Goal: Task Accomplishment & Management: Manage account settings

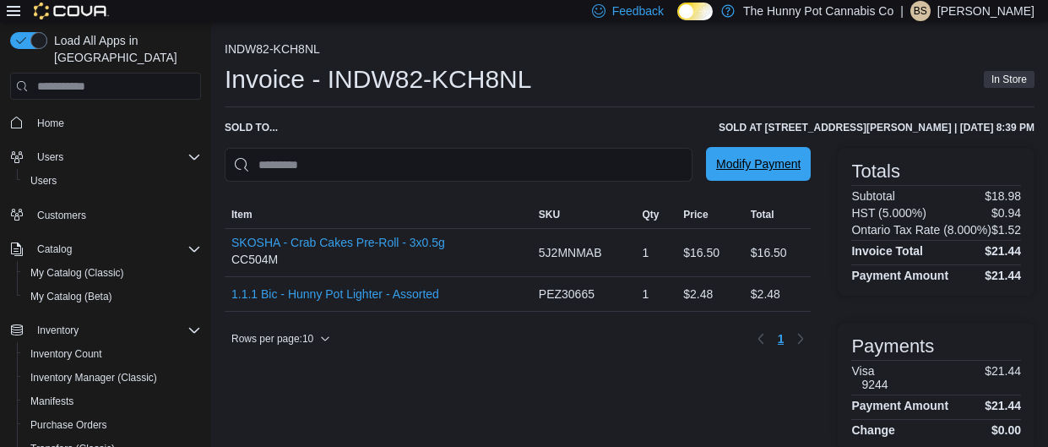
click at [739, 151] on span "Modify Payment" at bounding box center [758, 164] width 84 height 34
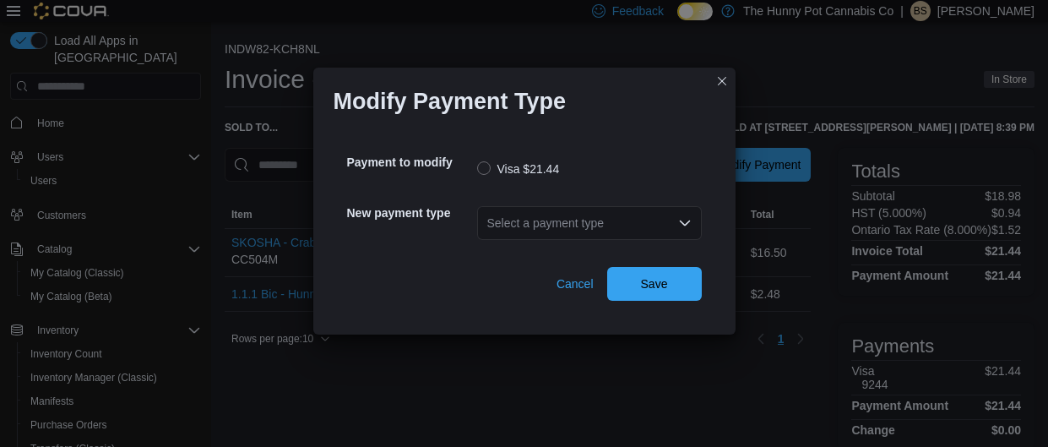
click at [550, 219] on div "Select a payment type" at bounding box center [589, 223] width 225 height 34
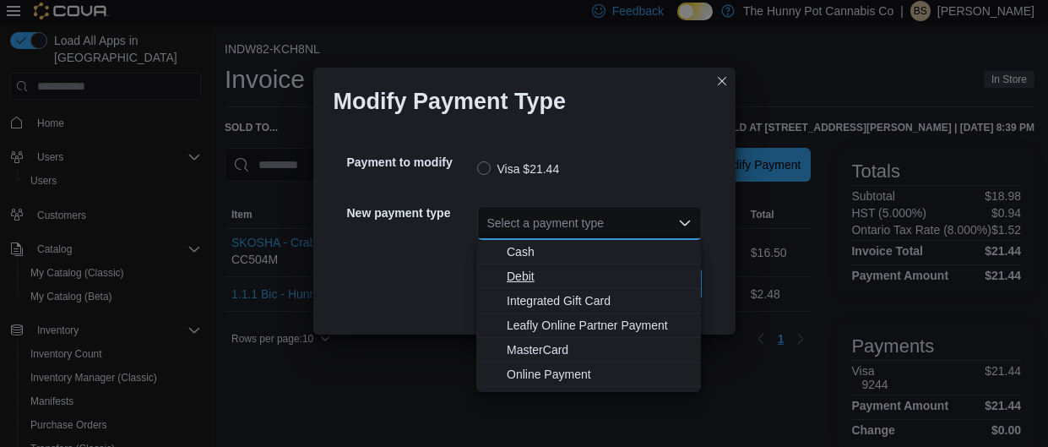
click at [547, 282] on span "Debit" at bounding box center [599, 276] width 184 height 17
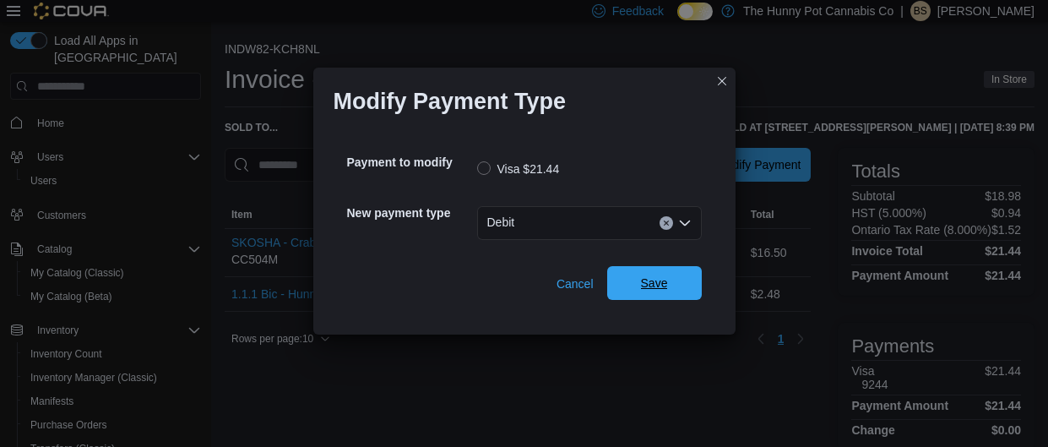
click at [640, 294] on span "Save" at bounding box center [654, 283] width 74 height 34
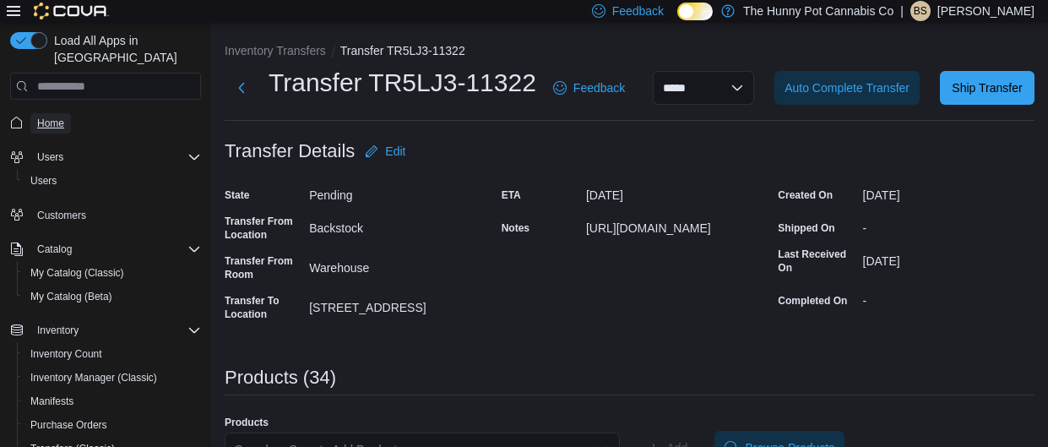
click at [57, 117] on span "Home" at bounding box center [50, 124] width 27 height 14
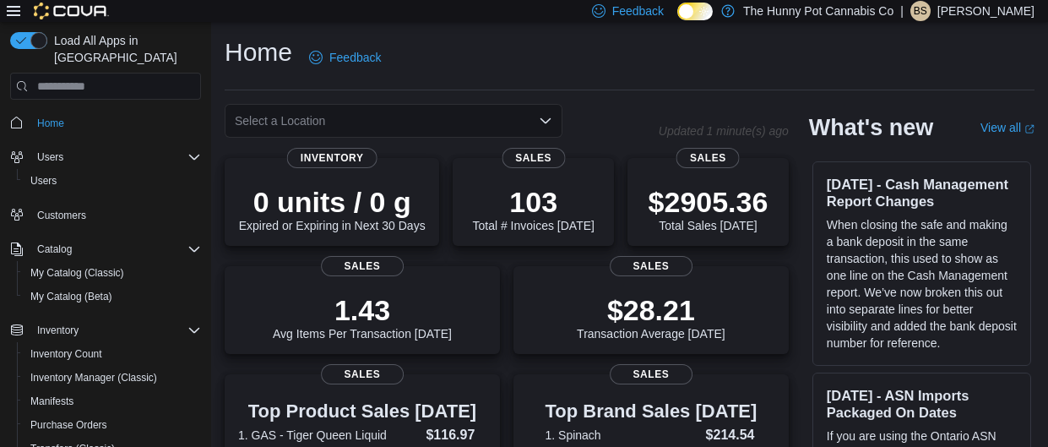
scroll to position [196, 0]
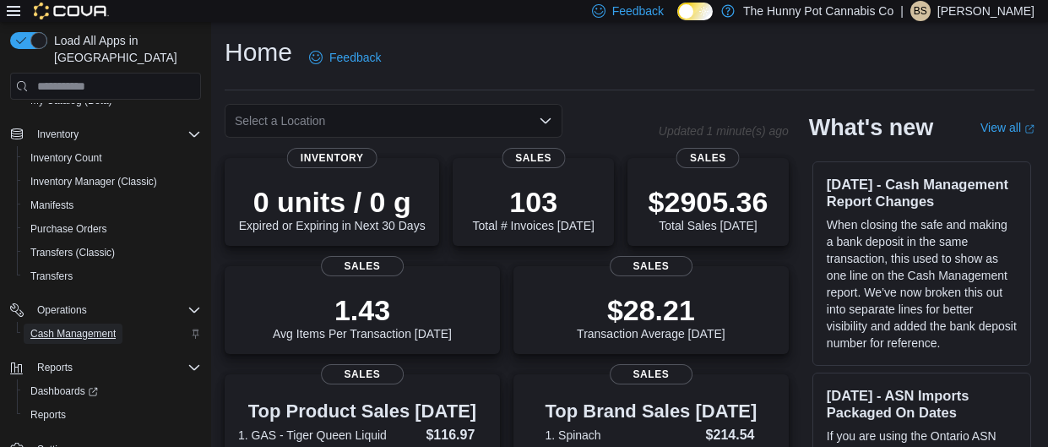
click at [44, 327] on span "Cash Management" at bounding box center [72, 334] width 85 height 14
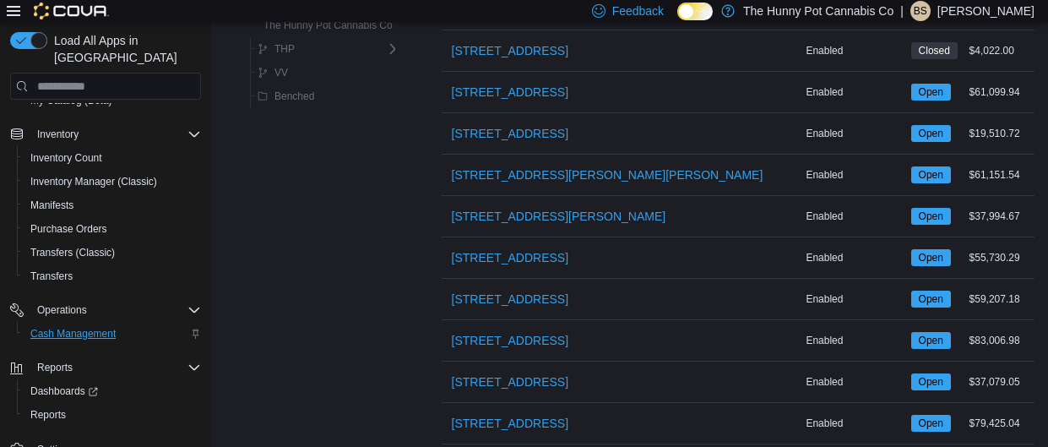
scroll to position [1176, 0]
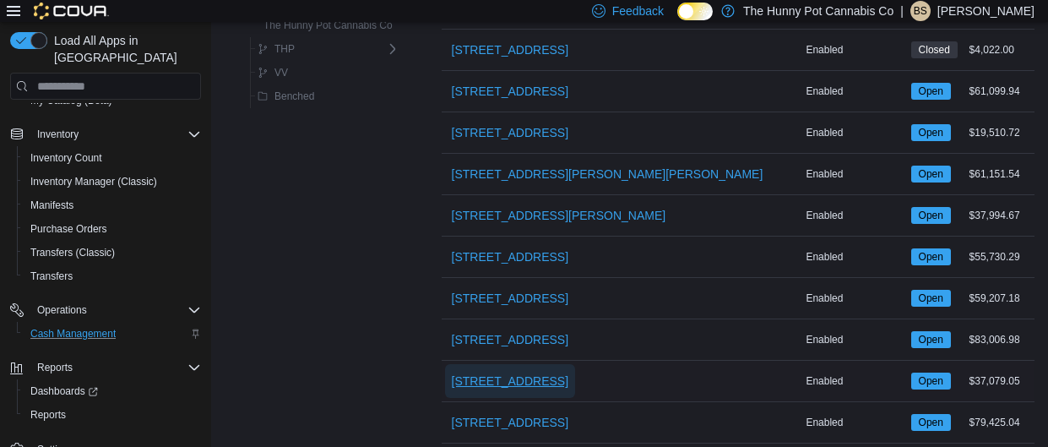
click at [499, 374] on span "[STREET_ADDRESS]" at bounding box center [510, 380] width 117 height 17
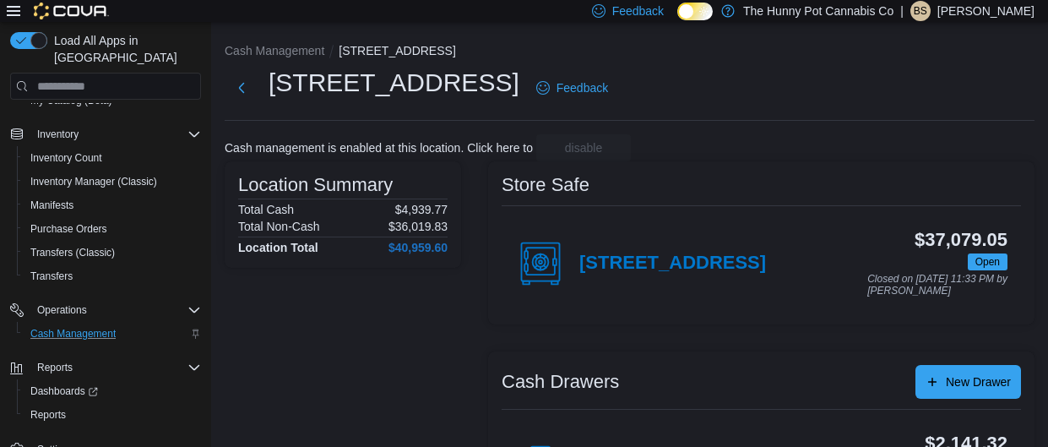
scroll to position [187, 0]
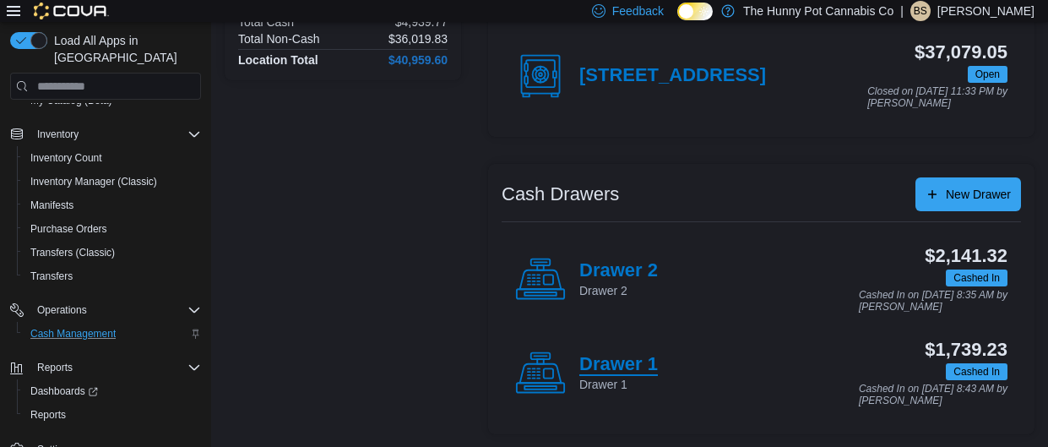
click at [618, 355] on h4 "Drawer 1" at bounding box center [618, 365] width 79 height 22
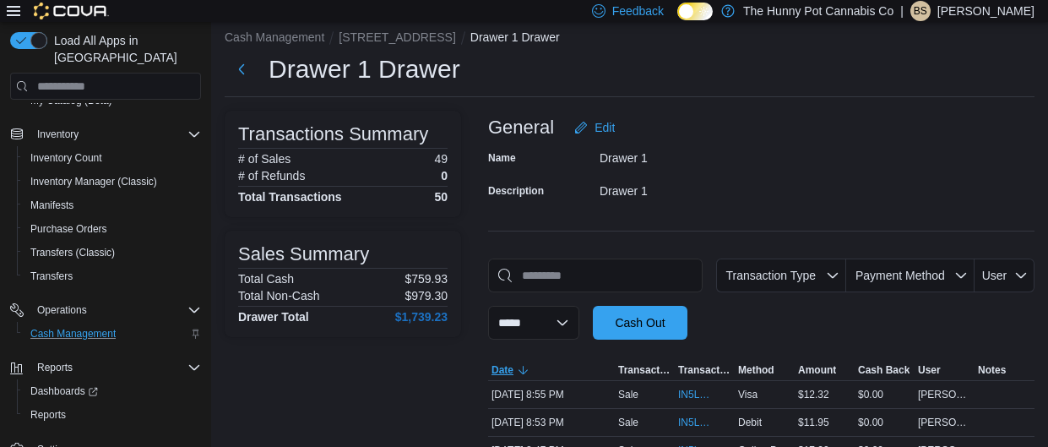
scroll to position [187, 0]
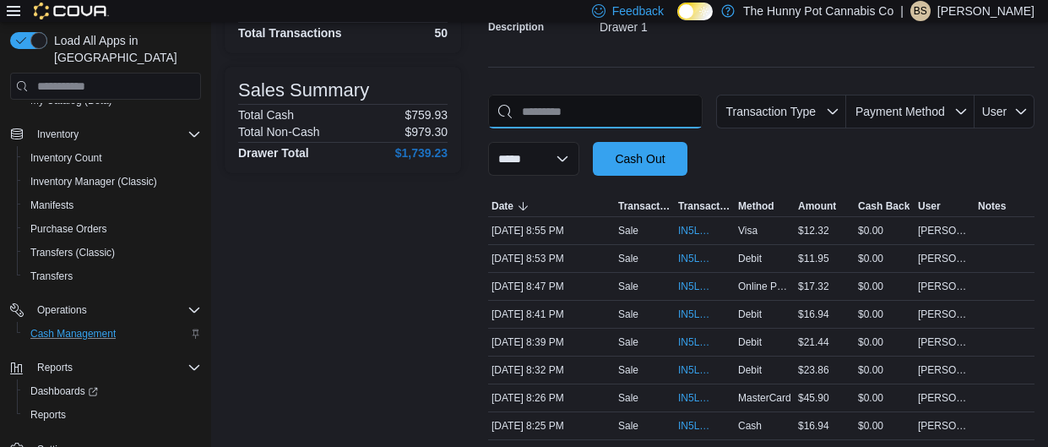
click at [534, 106] on input "This is a search bar. As you type, the results lower in the page will automatic…" at bounding box center [595, 112] width 214 height 34
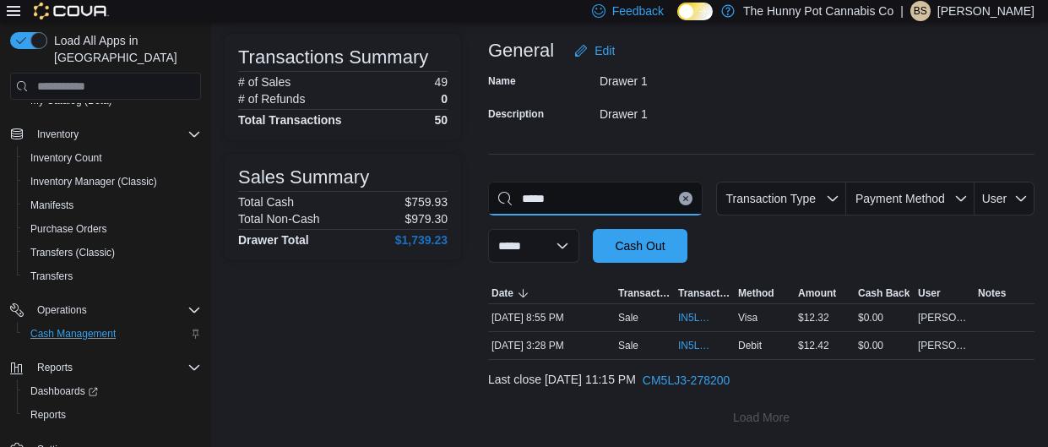
scroll to position [73, 0]
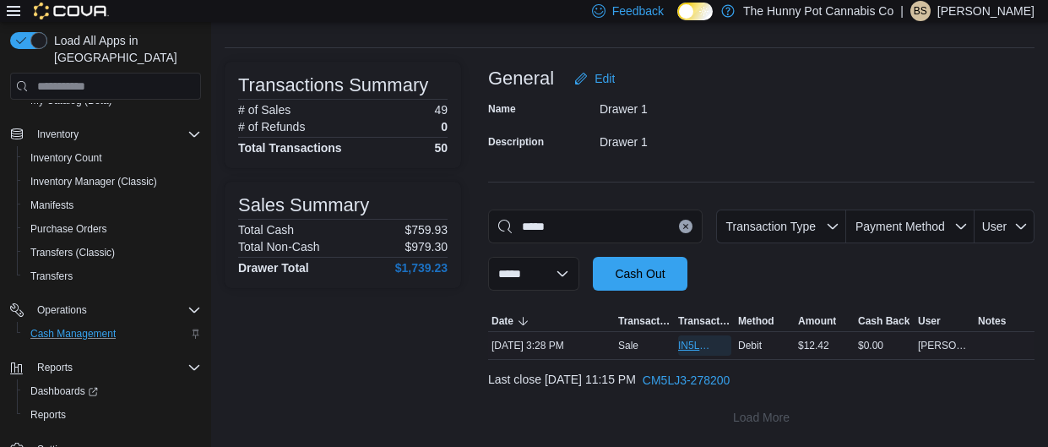
click at [696, 347] on span "IN5LJ3-6149551" at bounding box center [696, 346] width 36 height 14
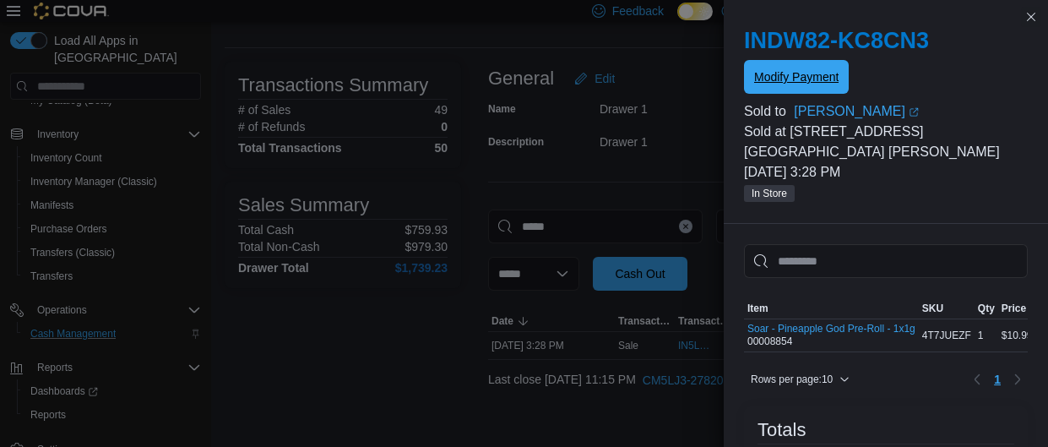
click at [789, 89] on span "Modify Payment" at bounding box center [796, 77] width 84 height 34
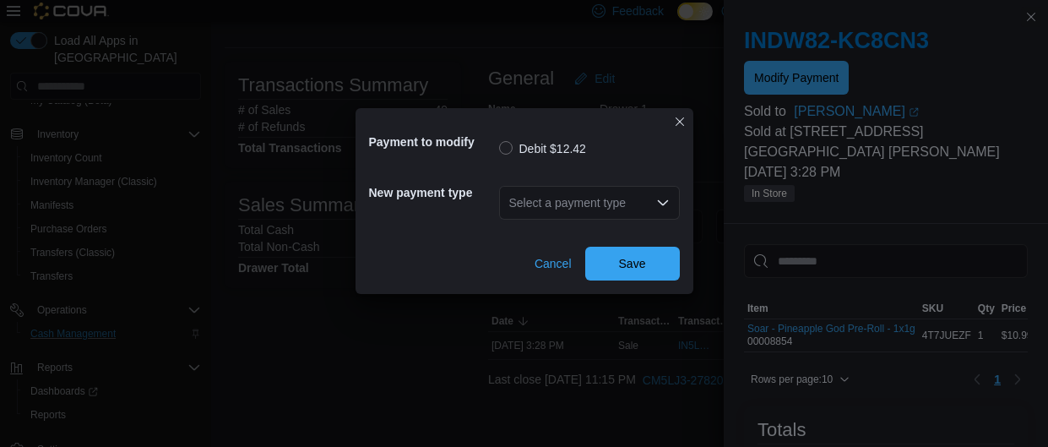
click at [594, 222] on div "Select a payment type" at bounding box center [589, 203] width 181 height 54
click at [578, 196] on div "Select a payment type" at bounding box center [589, 203] width 181 height 34
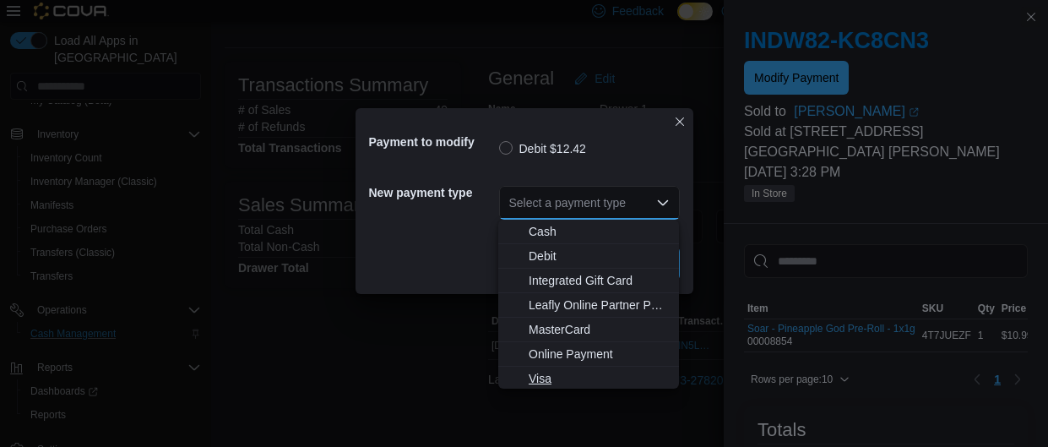
click at [563, 382] on span "Visa" at bounding box center [599, 378] width 140 height 17
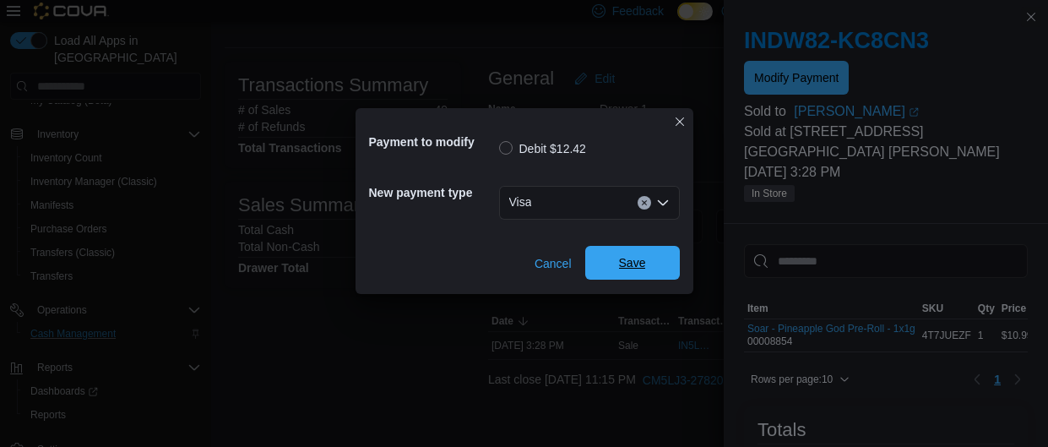
click at [627, 271] on span "Save" at bounding box center [632, 263] width 74 height 34
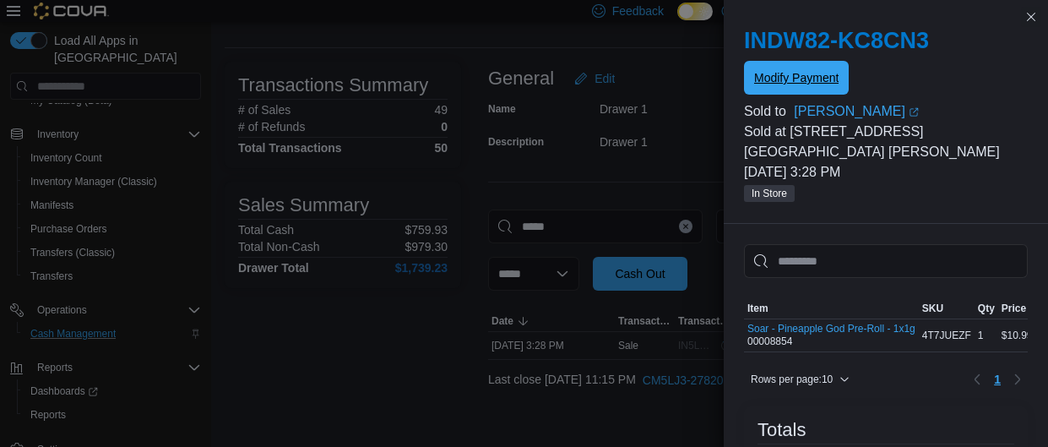
scroll to position [0, 0]
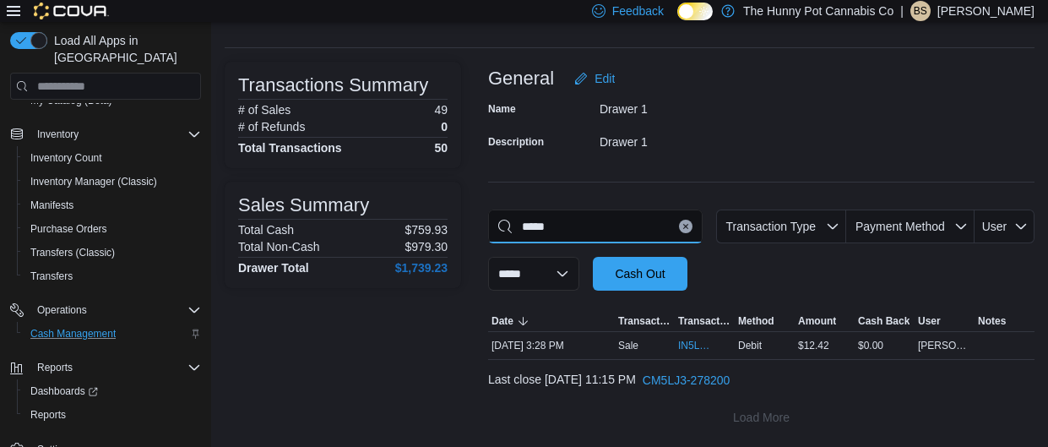
click at [632, 232] on input "*****" at bounding box center [595, 226] width 214 height 34
type input "*****"
click at [696, 342] on span "IN5LJ3-6149673" at bounding box center [696, 346] width 36 height 14
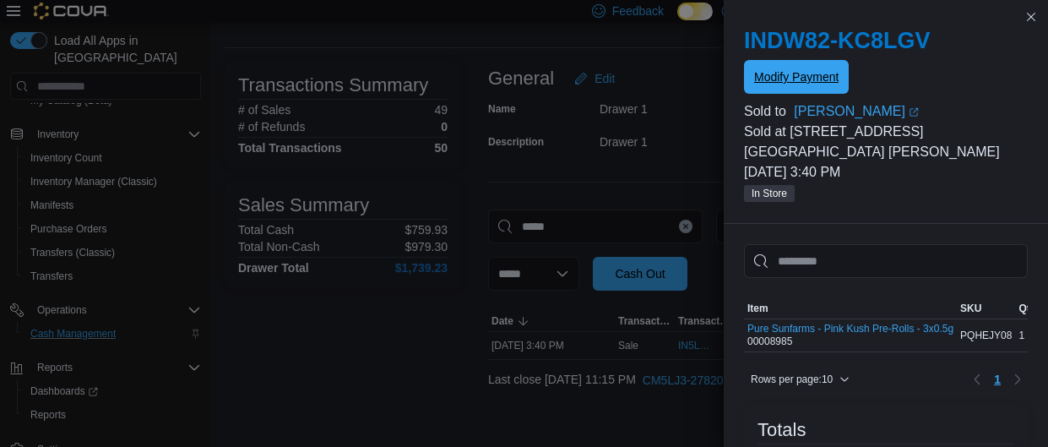
click at [830, 85] on span "Modify Payment" at bounding box center [796, 77] width 84 height 34
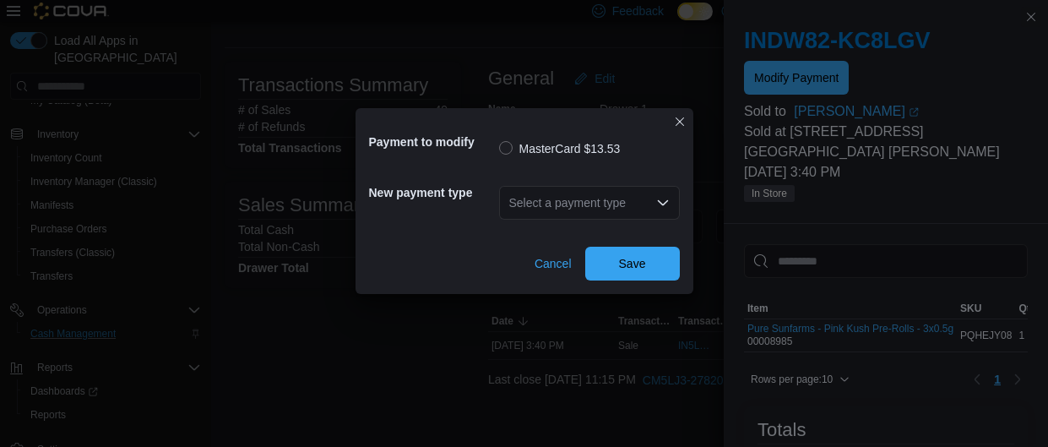
click at [560, 204] on div "Select a payment type" at bounding box center [589, 203] width 181 height 34
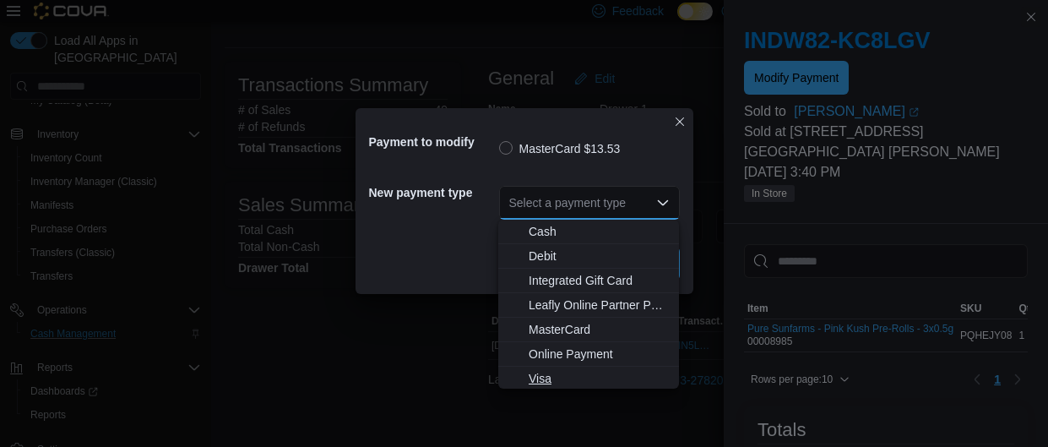
click at [566, 374] on span "Visa" at bounding box center [599, 378] width 140 height 17
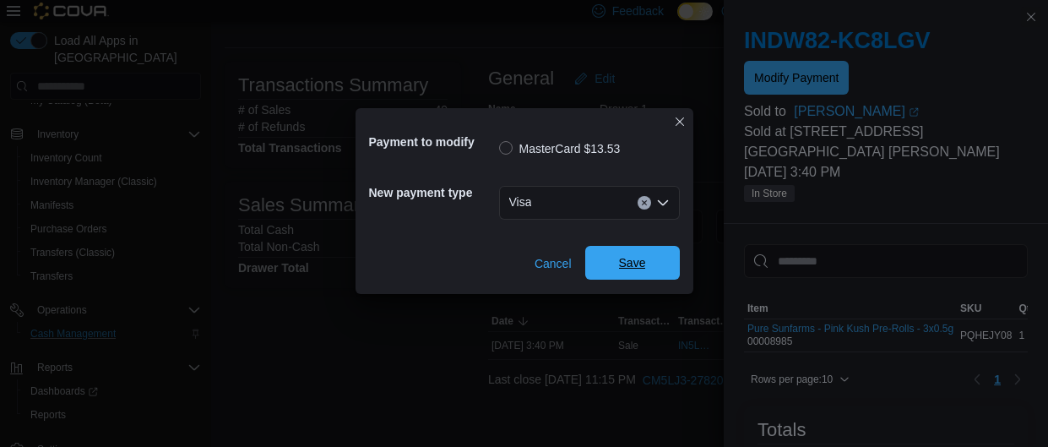
click at [622, 267] on span "Save" at bounding box center [632, 262] width 27 height 17
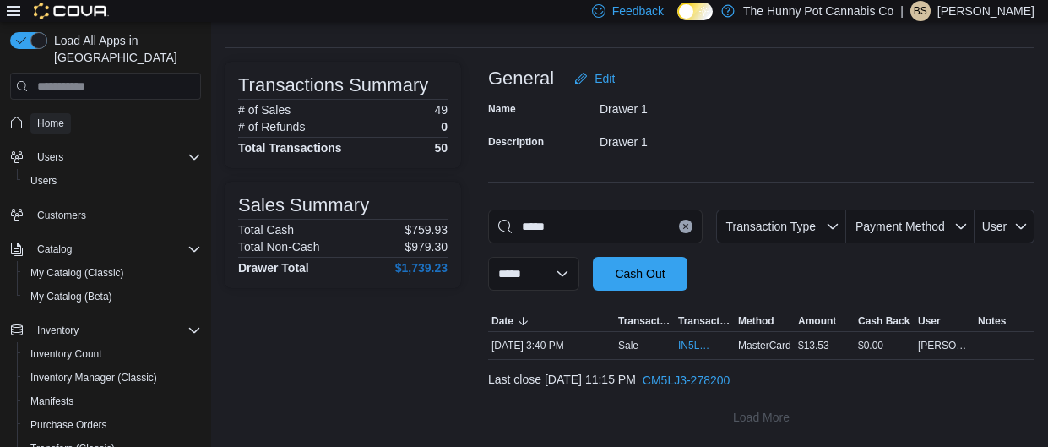
click at [57, 117] on span "Home" at bounding box center [50, 124] width 27 height 14
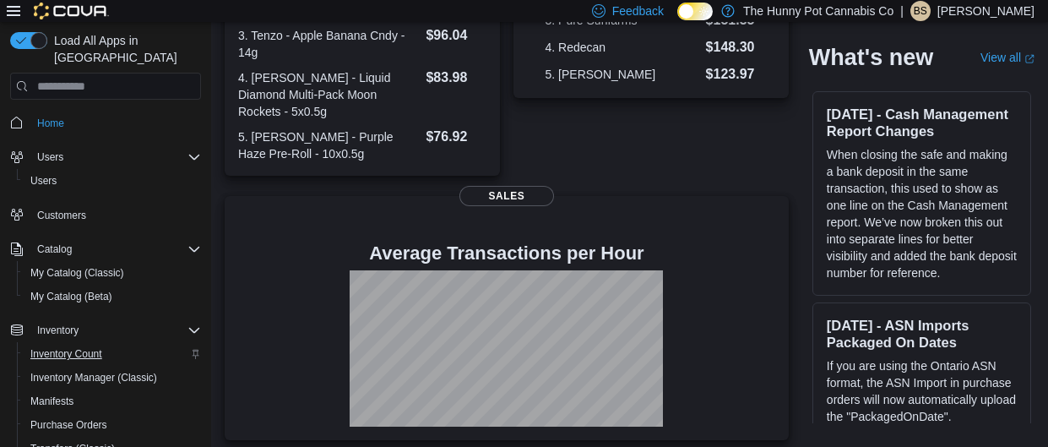
scroll to position [462, 0]
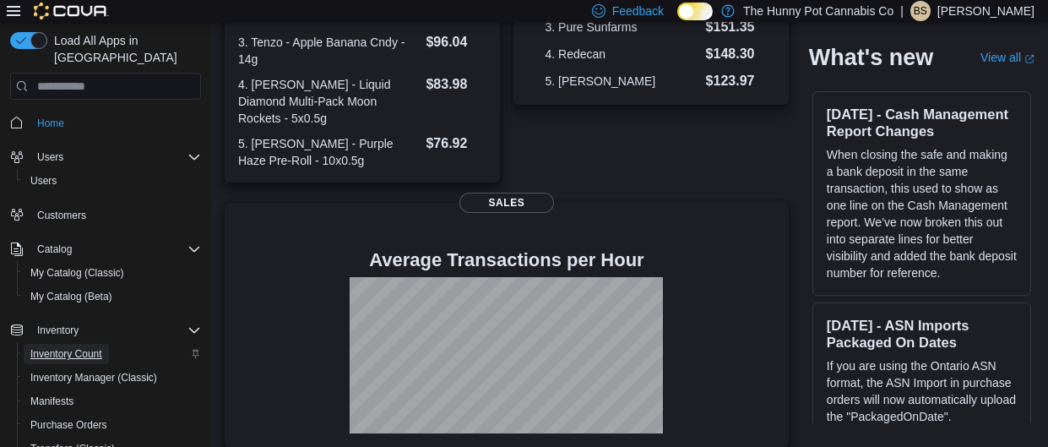
click at [79, 344] on span "Inventory Count" at bounding box center [66, 354] width 72 height 20
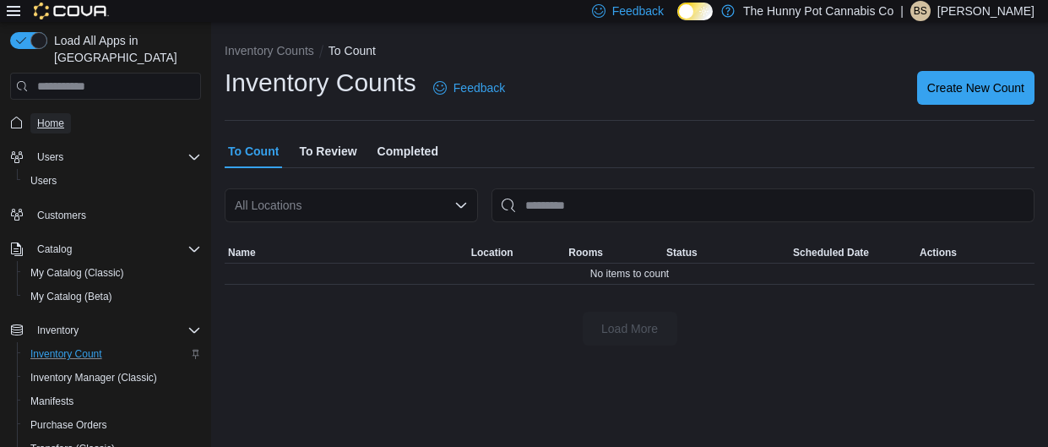
click at [54, 117] on span "Home" at bounding box center [50, 124] width 27 height 14
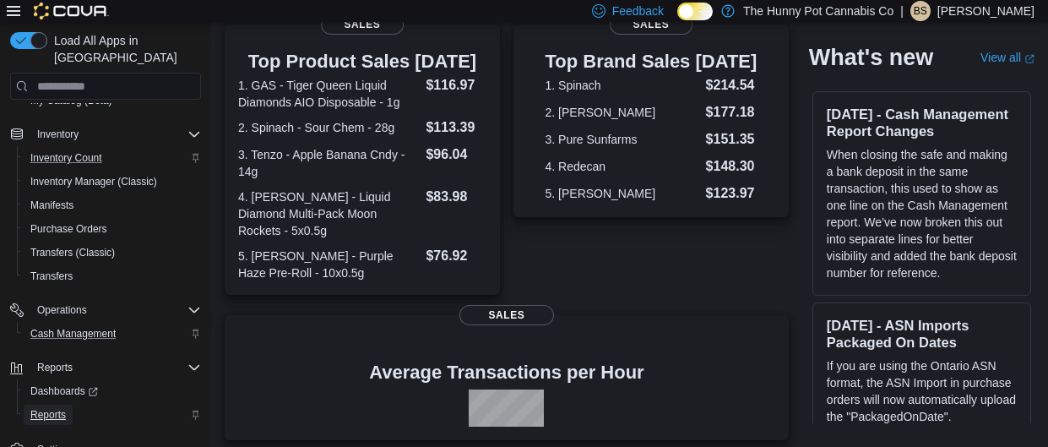
scroll to position [344, 0]
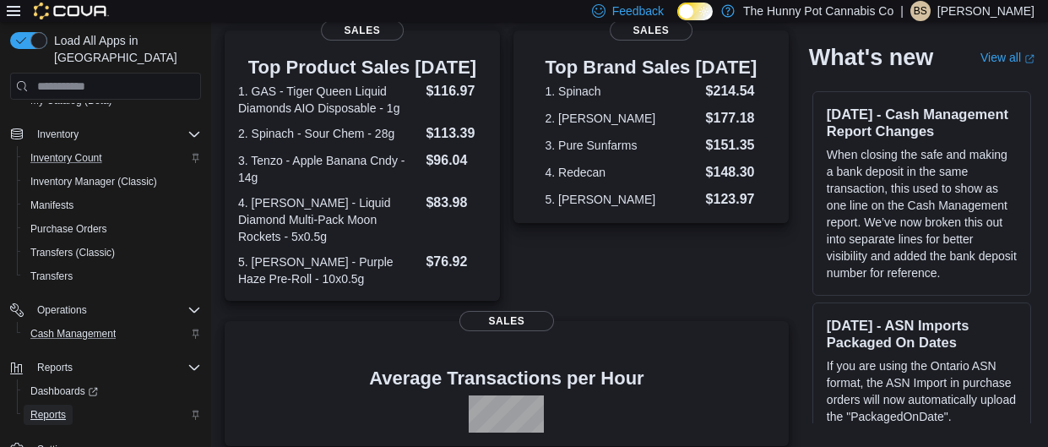
click at [49, 408] on span "Reports" at bounding box center [47, 415] width 35 height 14
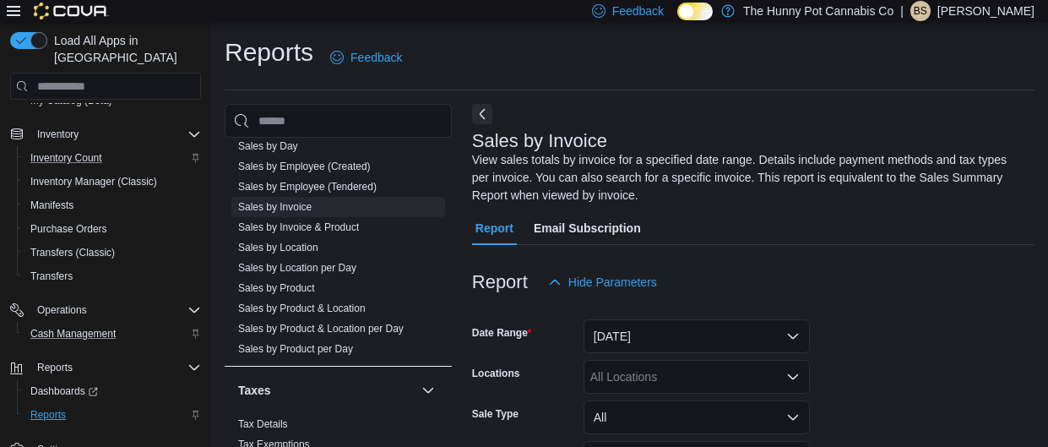
scroll to position [1020, 0]
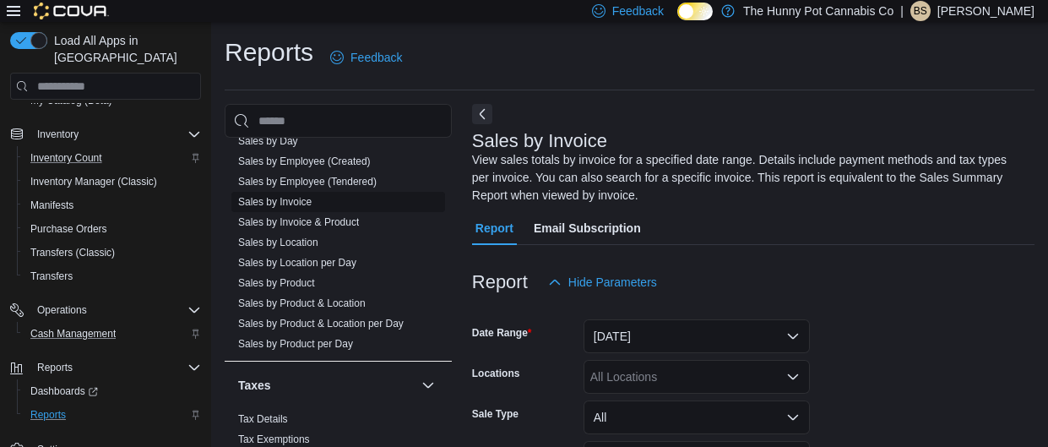
click at [296, 201] on link "Sales by Invoice" at bounding box center [274, 202] width 73 height 12
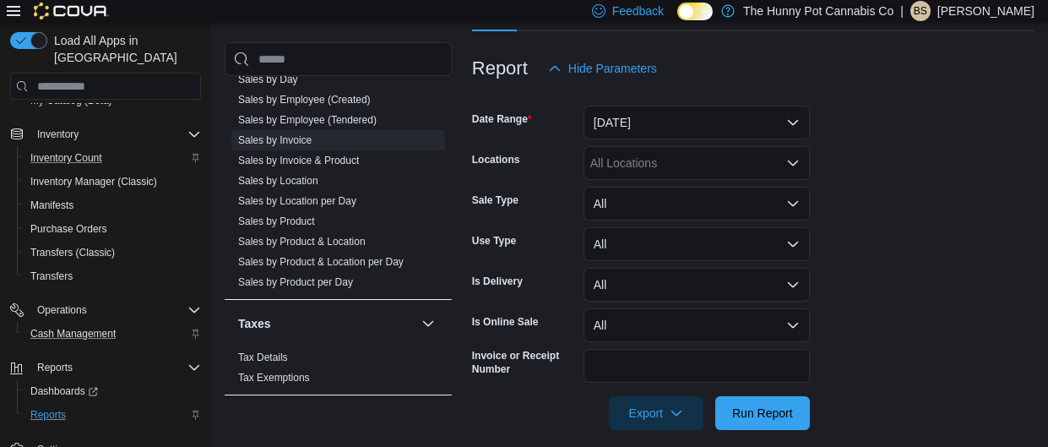
scroll to position [230, 0]
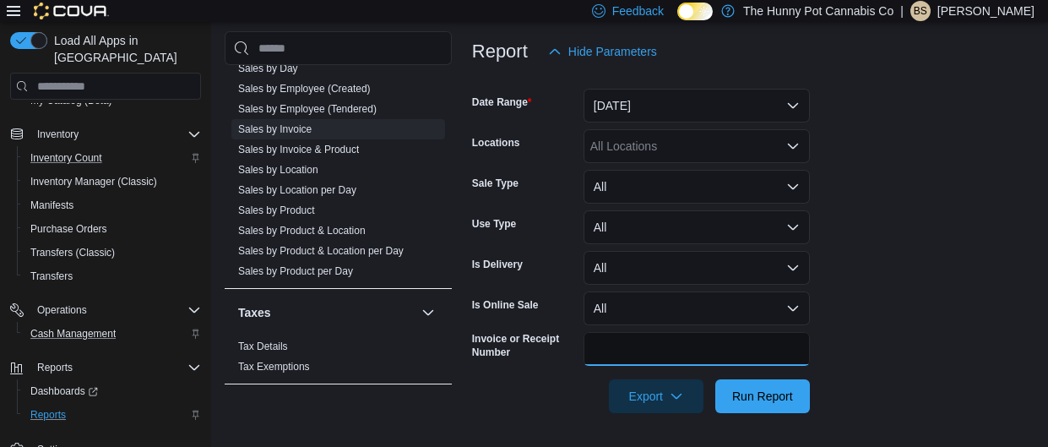
click at [660, 350] on input "Invoice or Receipt Number" at bounding box center [696, 349] width 226 height 34
type input "**********"
click at [715, 379] on button "Run Report" at bounding box center [762, 396] width 95 height 34
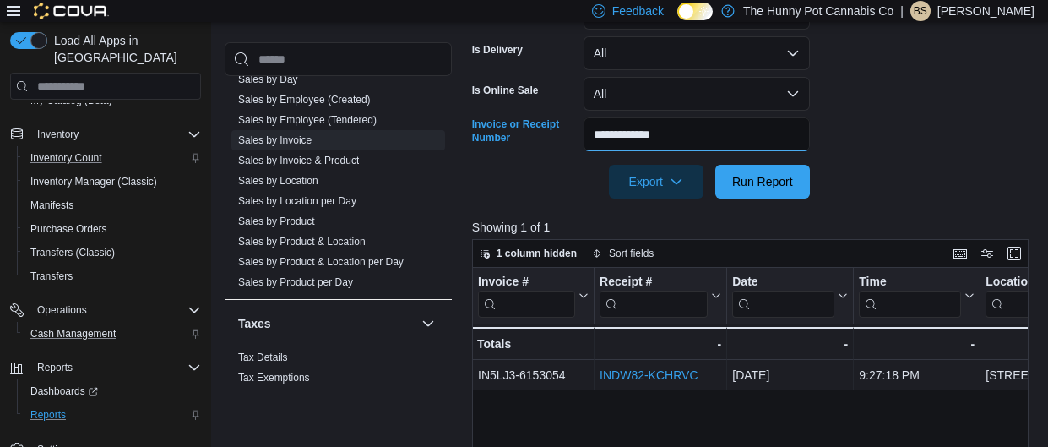
scroll to position [455, 0]
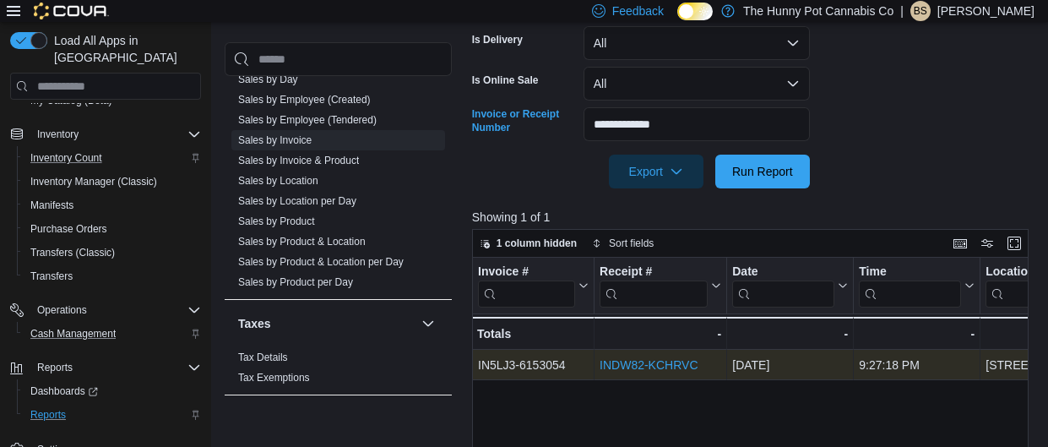
click at [654, 367] on link "INDW82-KCHRVC" at bounding box center [648, 366] width 98 height 14
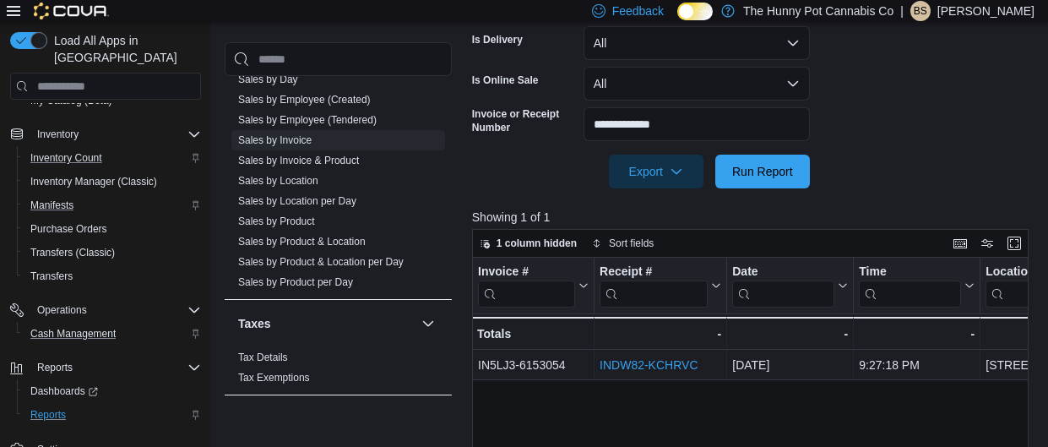
scroll to position [0, 0]
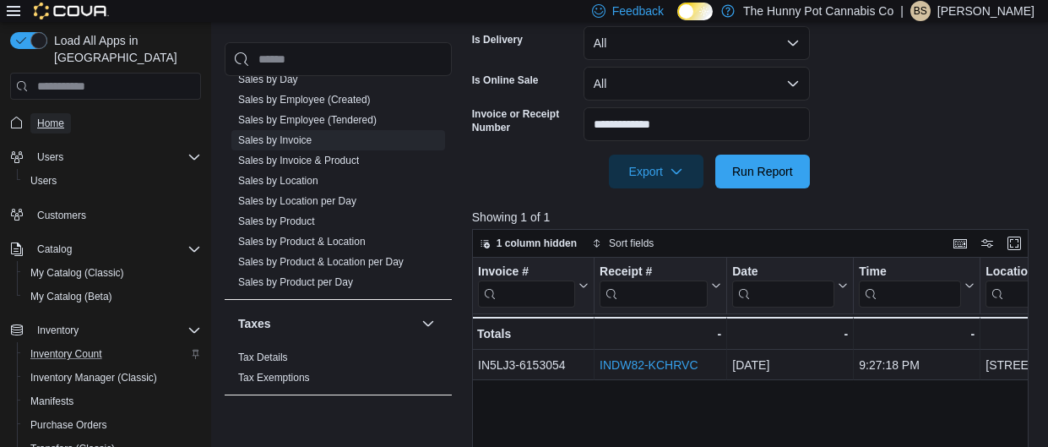
click at [52, 117] on span "Home" at bounding box center [50, 124] width 27 height 14
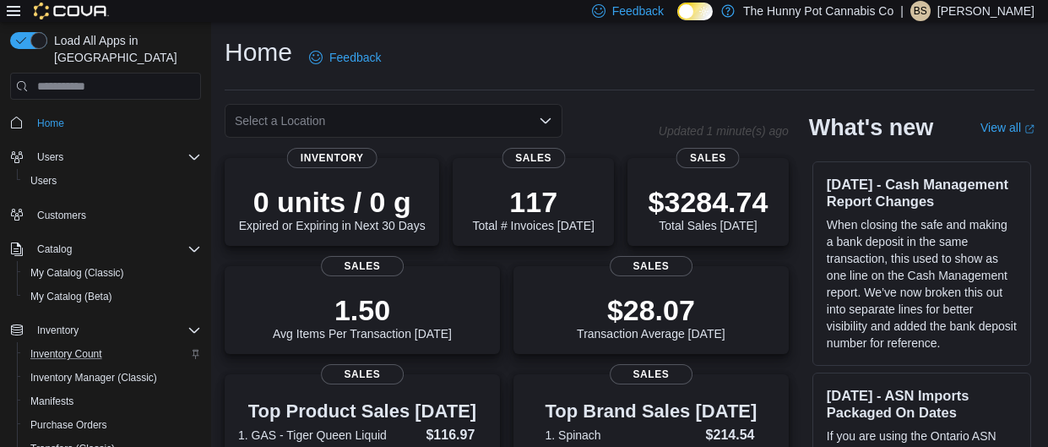
click at [670, 66] on div "Home Feedback" at bounding box center [630, 57] width 810 height 44
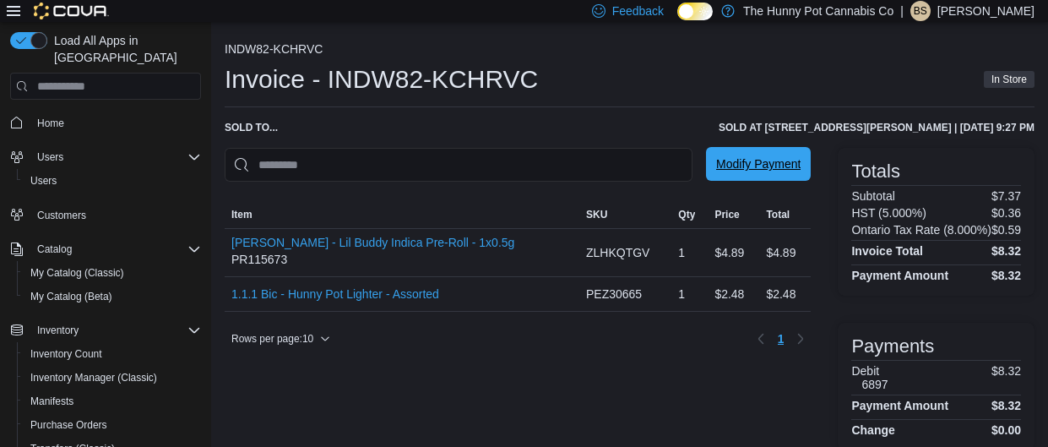
click at [762, 156] on span "Modify Payment" at bounding box center [758, 164] width 84 height 34
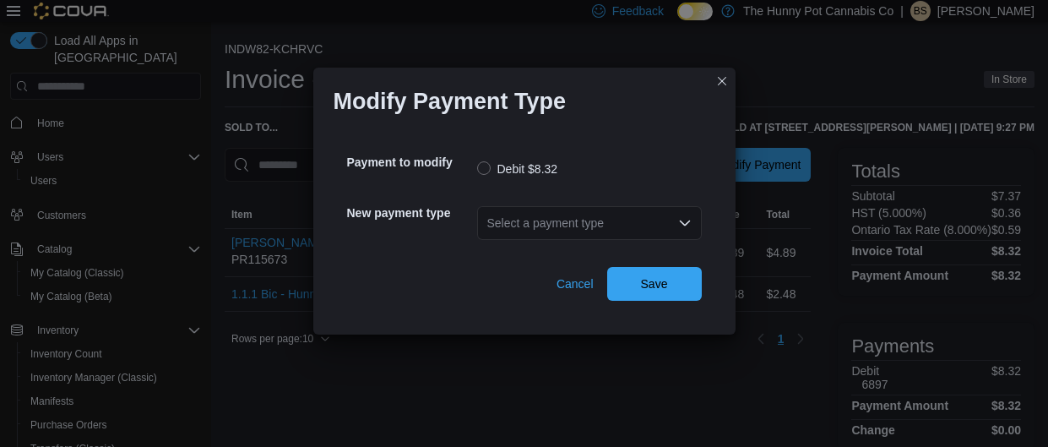
click at [509, 217] on div "Select a payment type" at bounding box center [589, 223] width 225 height 34
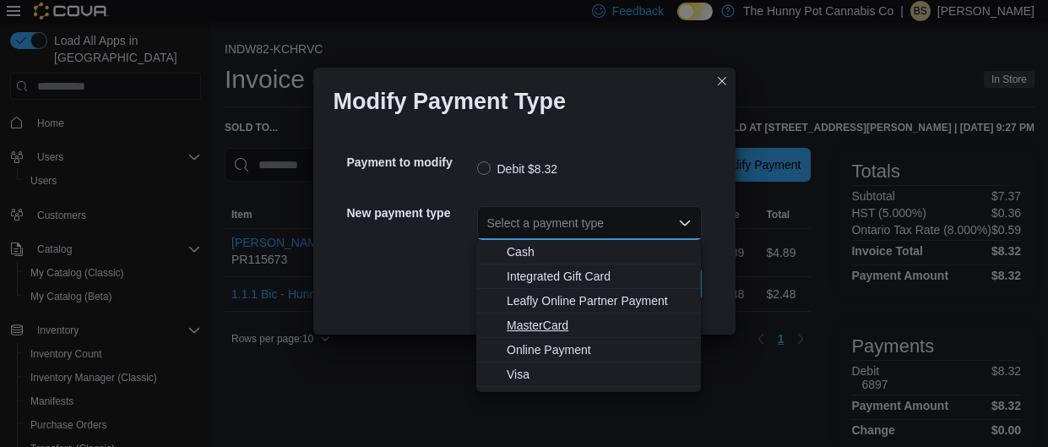
click at [521, 321] on span "MasterCard" at bounding box center [599, 325] width 184 height 17
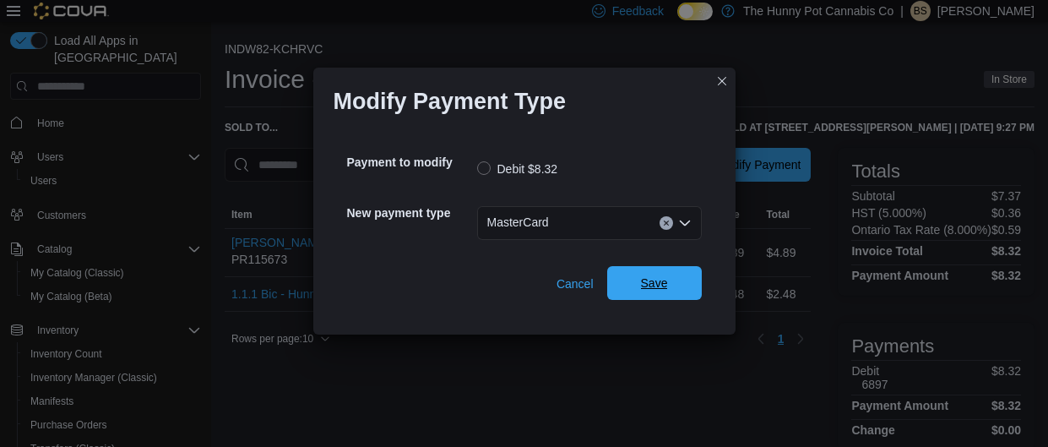
click at [686, 285] on span "Save" at bounding box center [654, 283] width 74 height 34
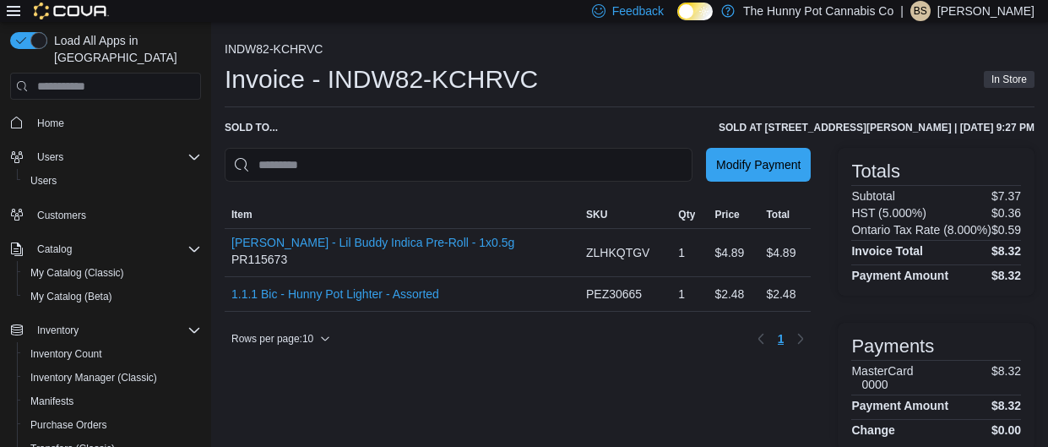
scroll to position [17, 0]
